Goal: Task Accomplishment & Management: Complete application form

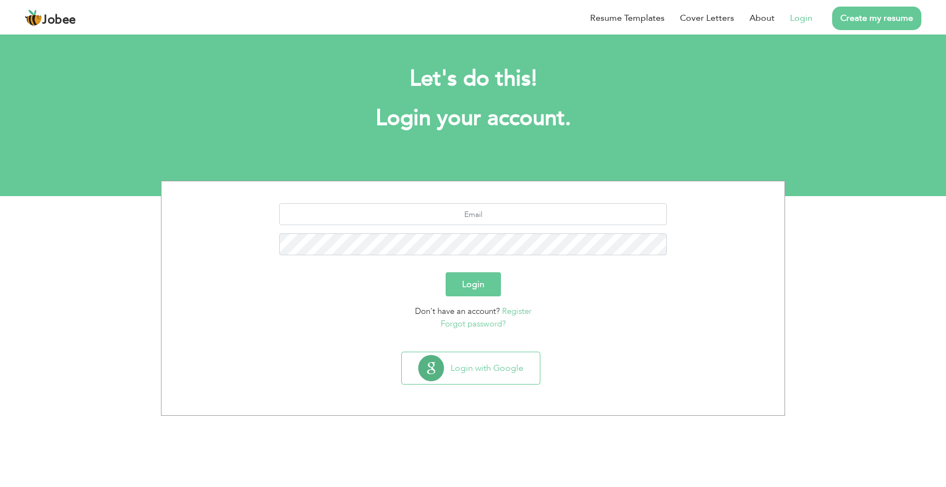
click at [799, 19] on link "Login" at bounding box center [801, 17] width 22 height 13
click at [792, 15] on link "Login" at bounding box center [801, 17] width 22 height 13
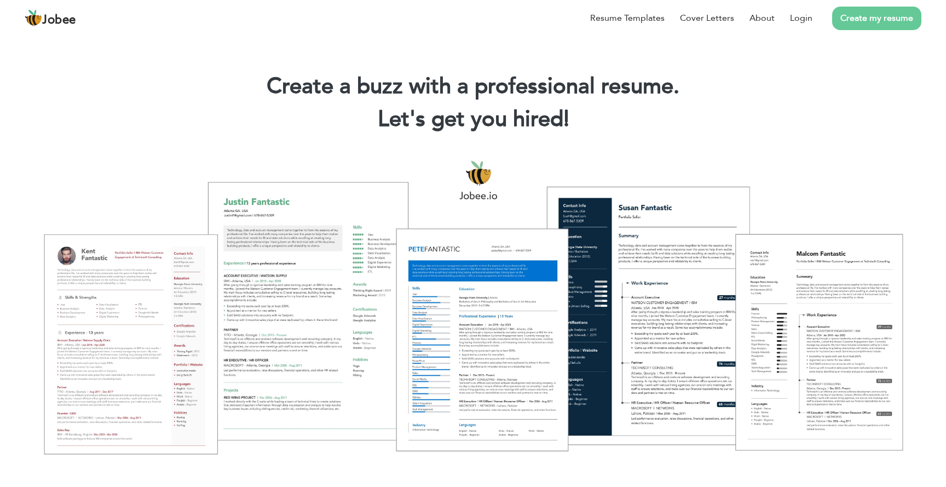
click at [444, 68] on div "Create a buzz with a professional resume. Let's get you hired! |" at bounding box center [473, 98] width 946 height 79
click at [799, 19] on link "Login" at bounding box center [801, 17] width 22 height 13
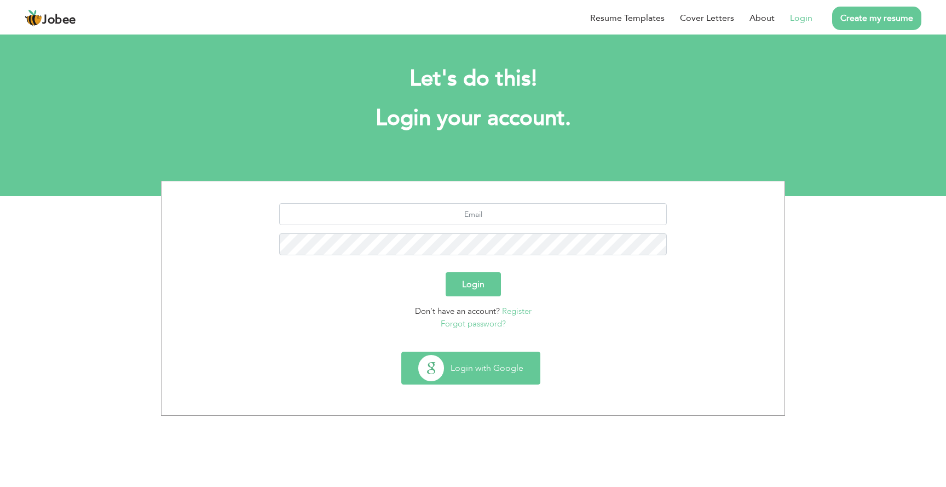
click at [473, 352] on button "Login with Google" at bounding box center [471, 368] width 138 height 32
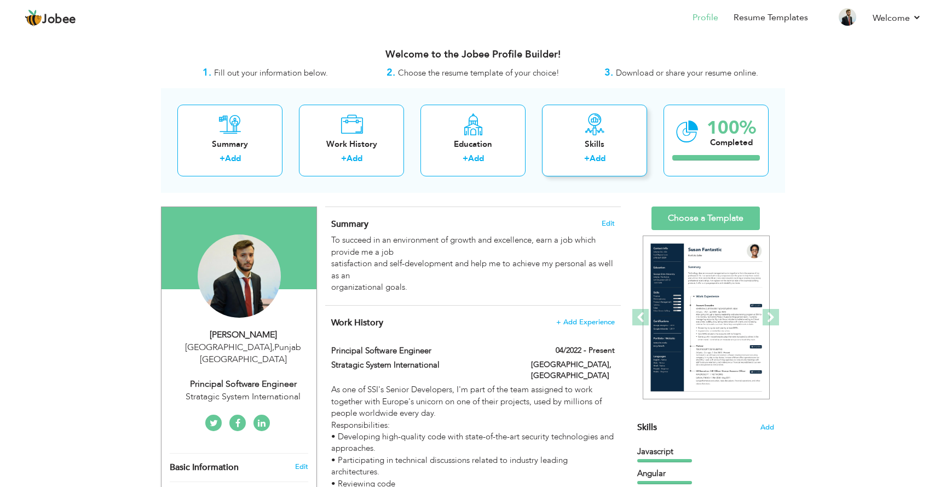
click at [592, 149] on div "Skills" at bounding box center [595, 144] width 88 height 11
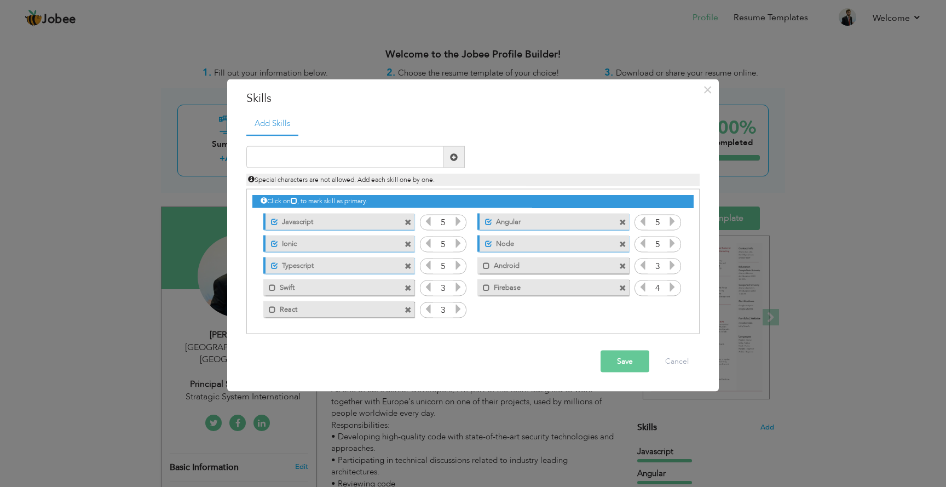
click at [458, 308] on icon at bounding box center [458, 309] width 10 height 10
click at [429, 308] on icon at bounding box center [428, 309] width 10 height 10
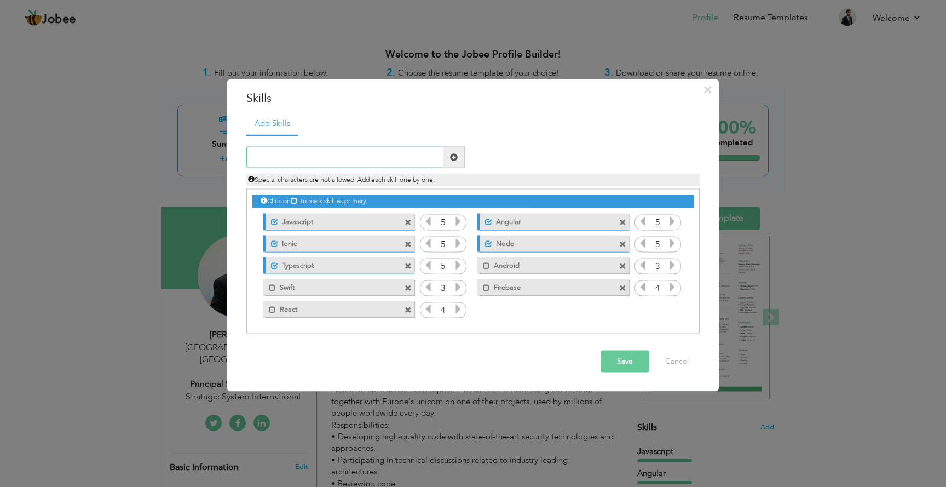
click at [383, 159] on input "text" at bounding box center [344, 157] width 197 height 22
type input "Mongo"
type input "Express"
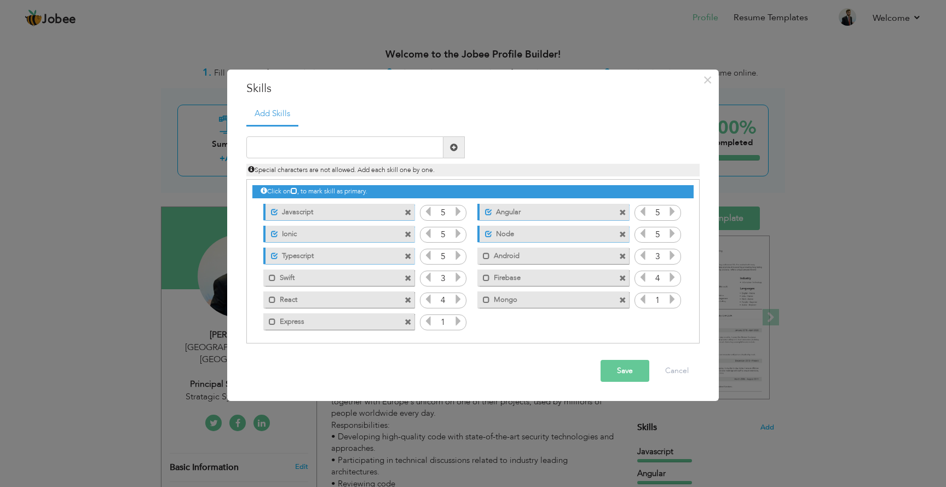
click at [455, 318] on icon at bounding box center [458, 321] width 10 height 10
click at [667, 297] on icon at bounding box center [672, 299] width 10 height 10
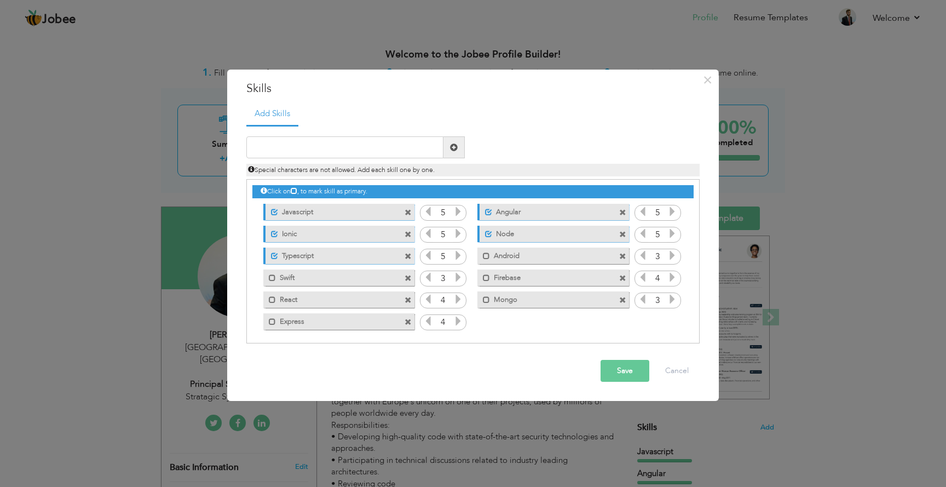
click at [667, 297] on icon at bounding box center [672, 299] width 10 height 10
click at [485, 298] on span at bounding box center [486, 299] width 7 height 7
drag, startPoint x: 539, startPoint y: 300, endPoint x: 531, endPoint y: 274, distance: 26.9
click at [531, 270] on div "Click on , to mark skill as primary. Unmark as primary skill. Javascript 5 Angu…" at bounding box center [472, 256] width 441 height 152
click at [522, 297] on label "Mongo" at bounding box center [546, 298] width 109 height 14
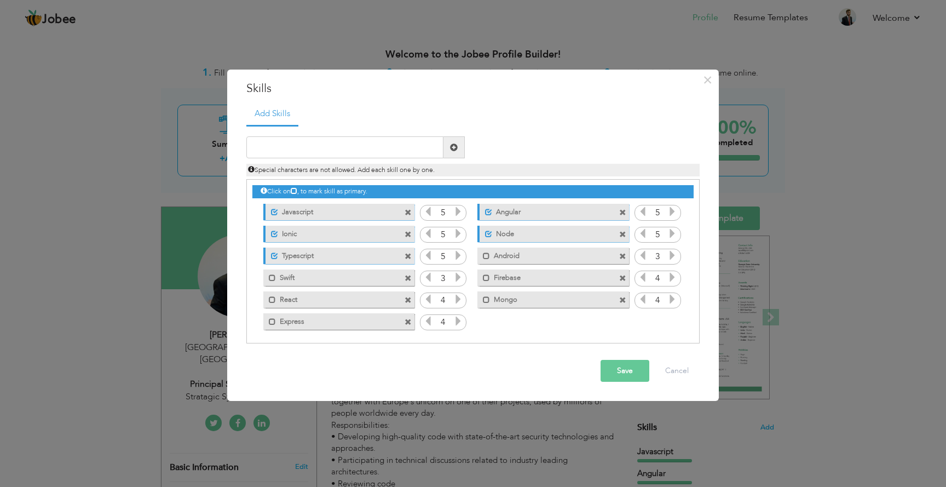
click at [503, 301] on label "Mongo" at bounding box center [545, 298] width 111 height 14
drag, startPoint x: 508, startPoint y: 300, endPoint x: 506, endPoint y: 251, distance: 48.7
click at [506, 251] on div "Click on , to mark skill as primary. Unmark as primary skill. Javascript 5 Angu…" at bounding box center [472, 256] width 441 height 152
click at [291, 301] on label "React" at bounding box center [331, 298] width 111 height 14
click at [611, 364] on button "Save" at bounding box center [625, 371] width 49 height 22
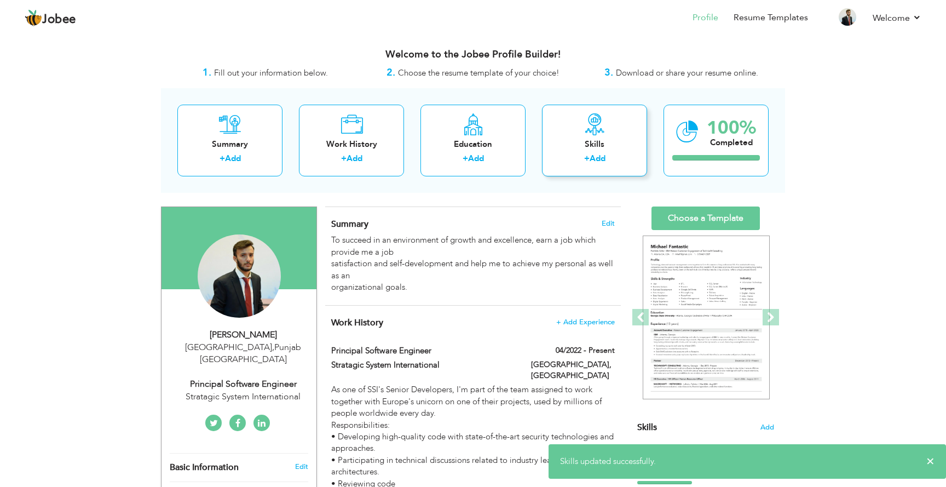
click at [626, 129] on div "Skills + Add" at bounding box center [594, 141] width 105 height 72
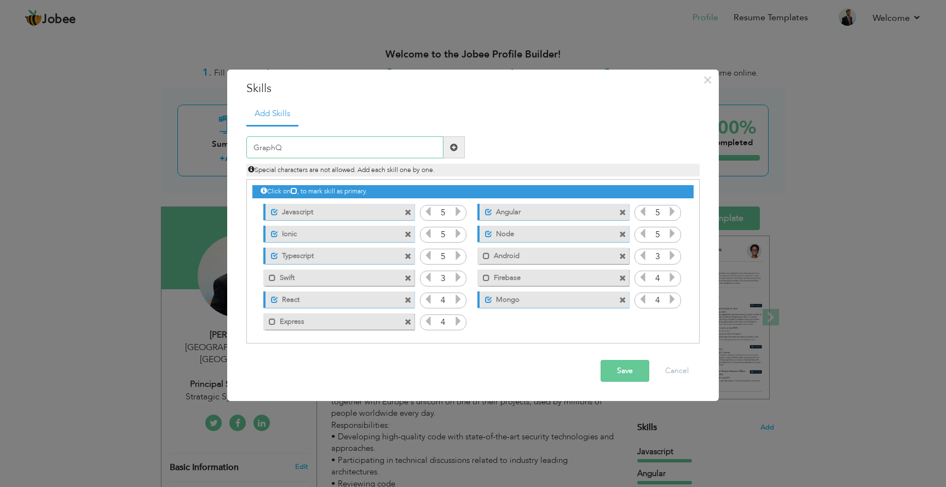
type input "GraphQL"
click at [667, 321] on icon at bounding box center [672, 321] width 10 height 10
click at [635, 374] on button "Save" at bounding box center [625, 371] width 49 height 22
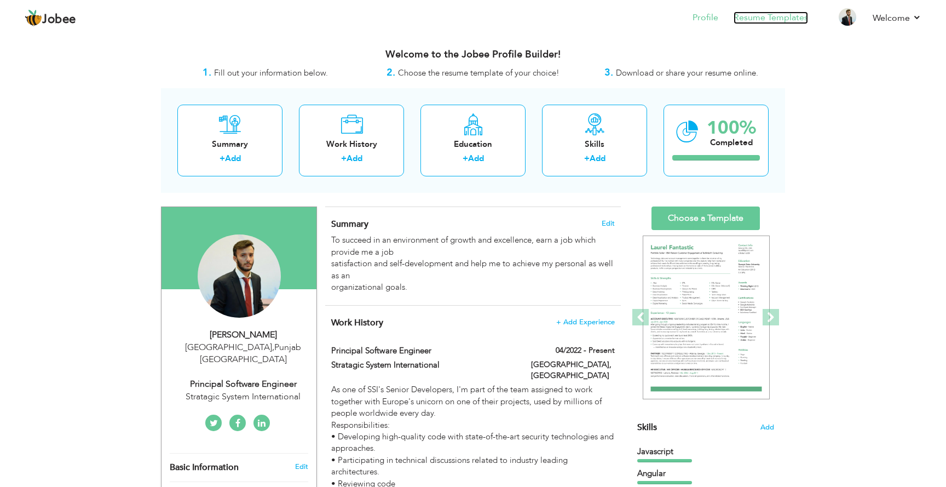
click at [773, 15] on link "Resume Templates" at bounding box center [771, 17] width 74 height 13
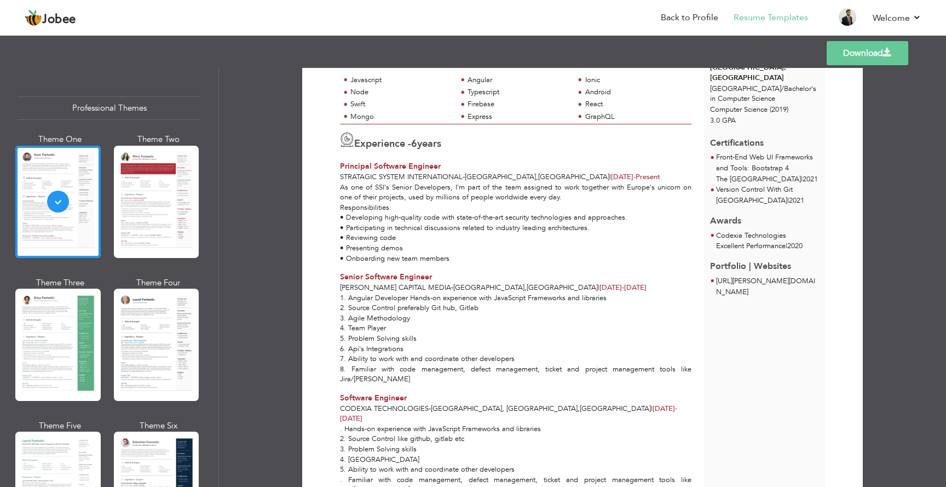
scroll to position [165, 0]
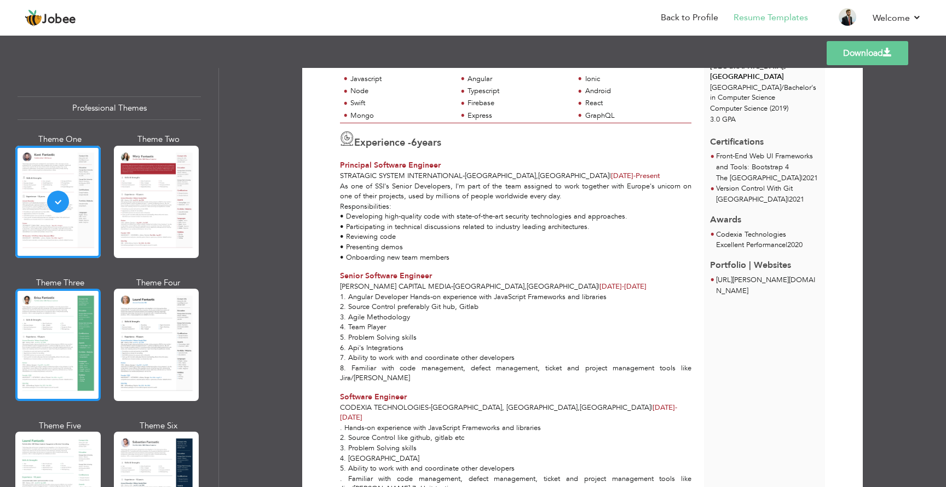
click at [81, 349] on div at bounding box center [57, 345] width 85 height 112
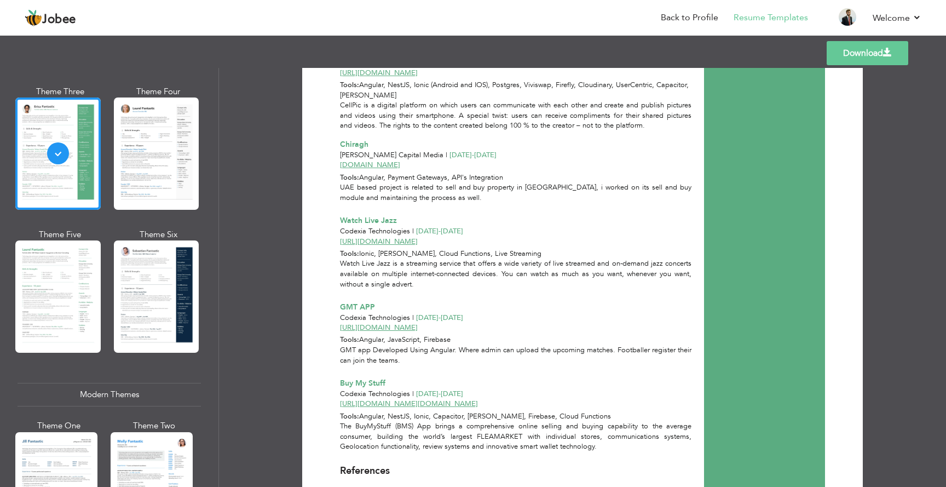
scroll to position [862, 0]
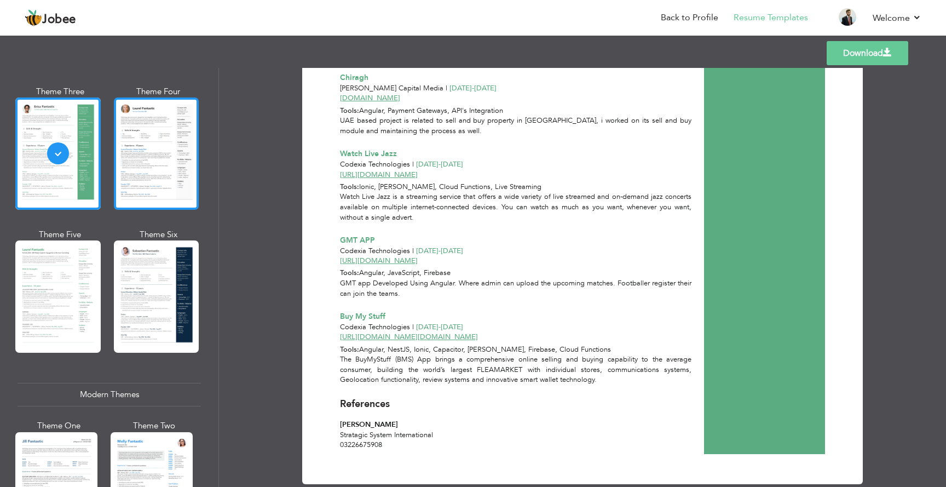
click at [137, 133] on div at bounding box center [156, 153] width 85 height 112
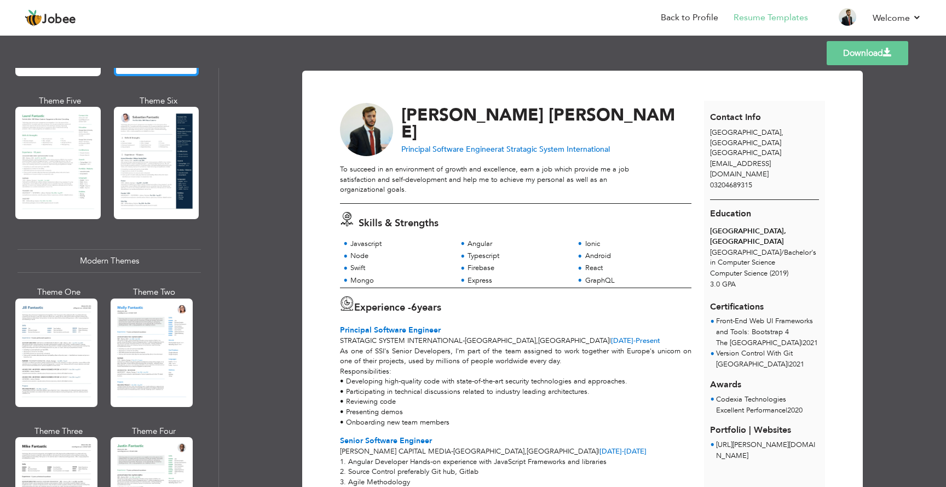
scroll to position [0, 0]
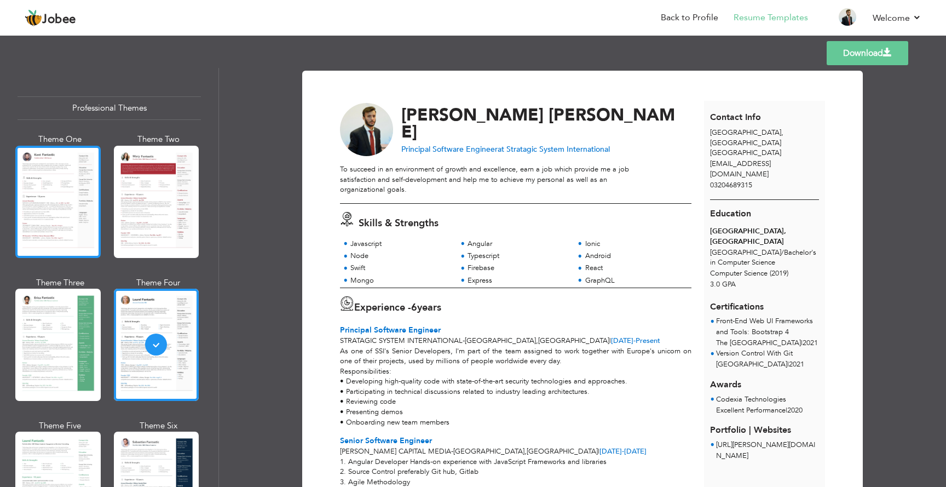
click at [60, 230] on div at bounding box center [57, 202] width 85 height 112
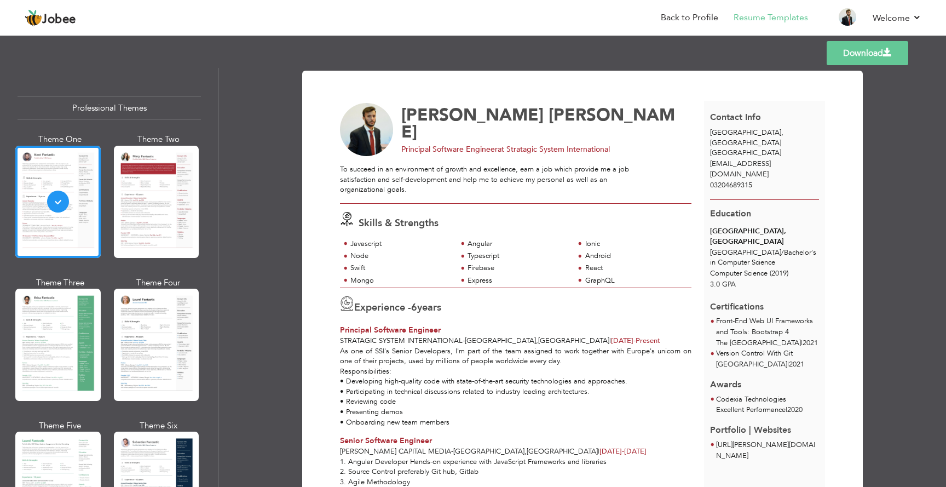
click at [863, 47] on link "Download" at bounding box center [868, 53] width 82 height 24
